Goal: Task Accomplishment & Management: Manage account settings

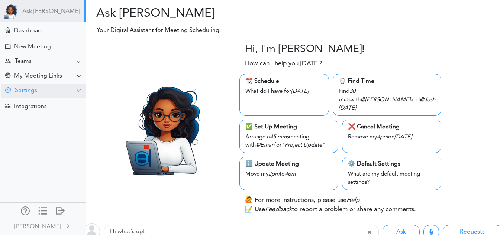
click at [70, 92] on div "Settings" at bounding box center [43, 91] width 84 height 14
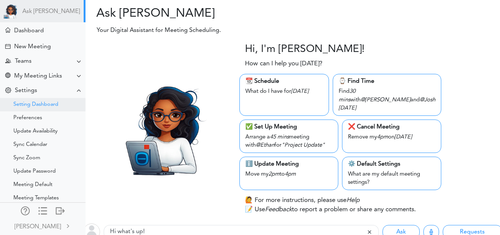
click at [64, 101] on div "Setting Dashboard" at bounding box center [42, 104] width 85 height 13
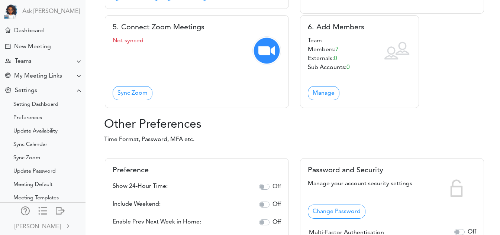
scroll to position [512, 0]
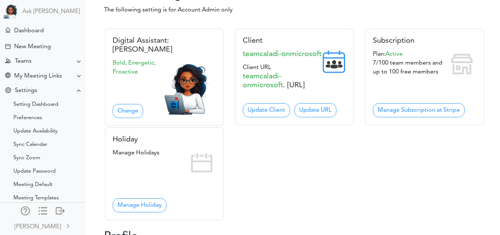
scroll to position [63, 0]
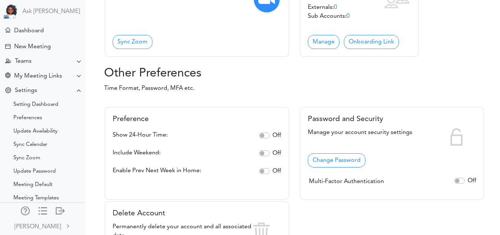
scroll to position [564, 0]
click at [362, 49] on link "Onboarding Link" at bounding box center [371, 42] width 55 height 14
